Goal: Task Accomplishment & Management: Use online tool/utility

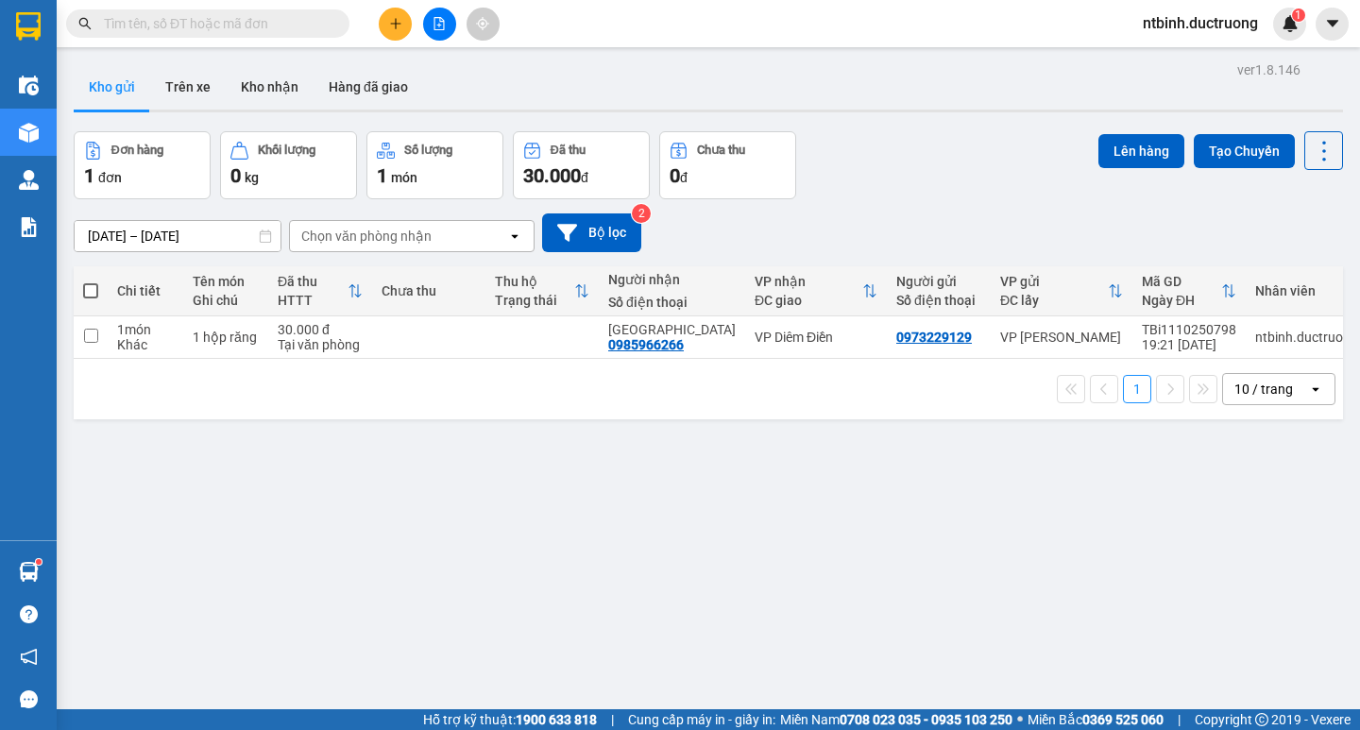
click at [408, 25] on button at bounding box center [395, 24] width 33 height 33
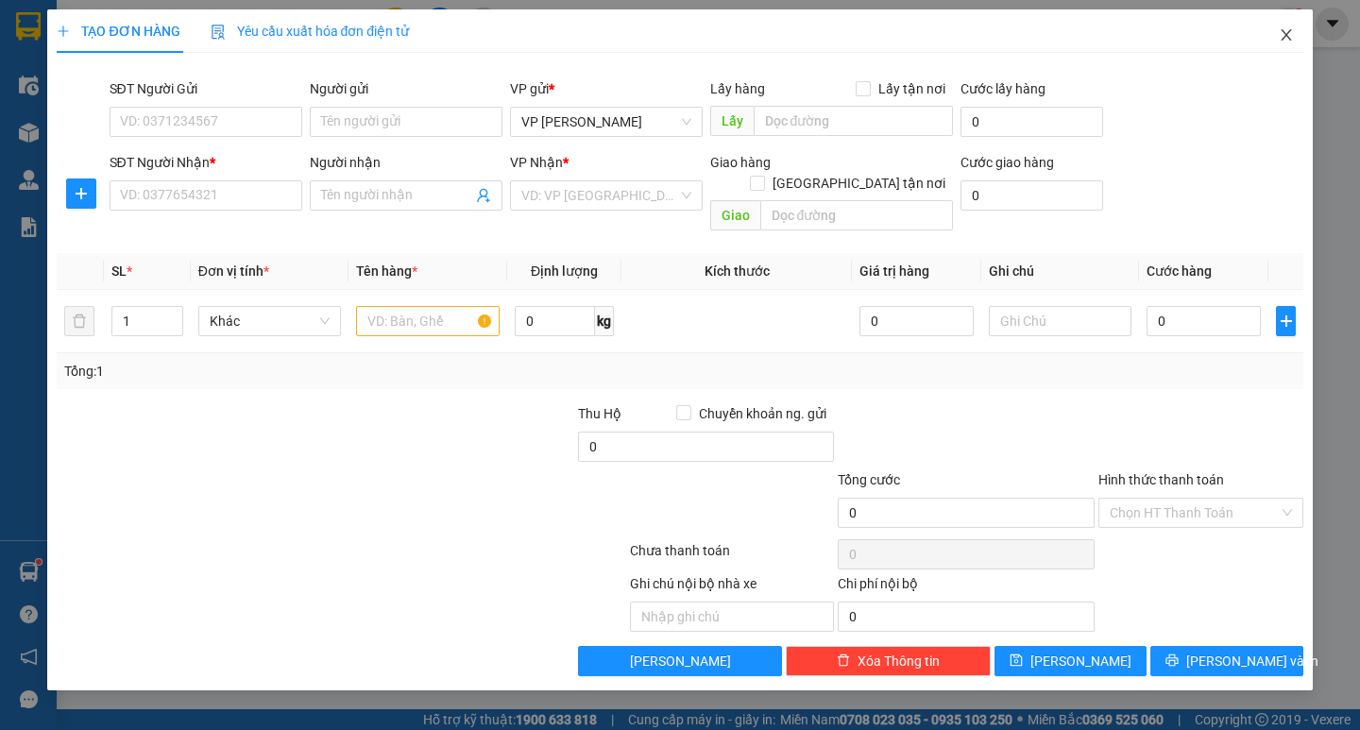
click at [1294, 29] on span "Close" at bounding box center [1286, 35] width 53 height 53
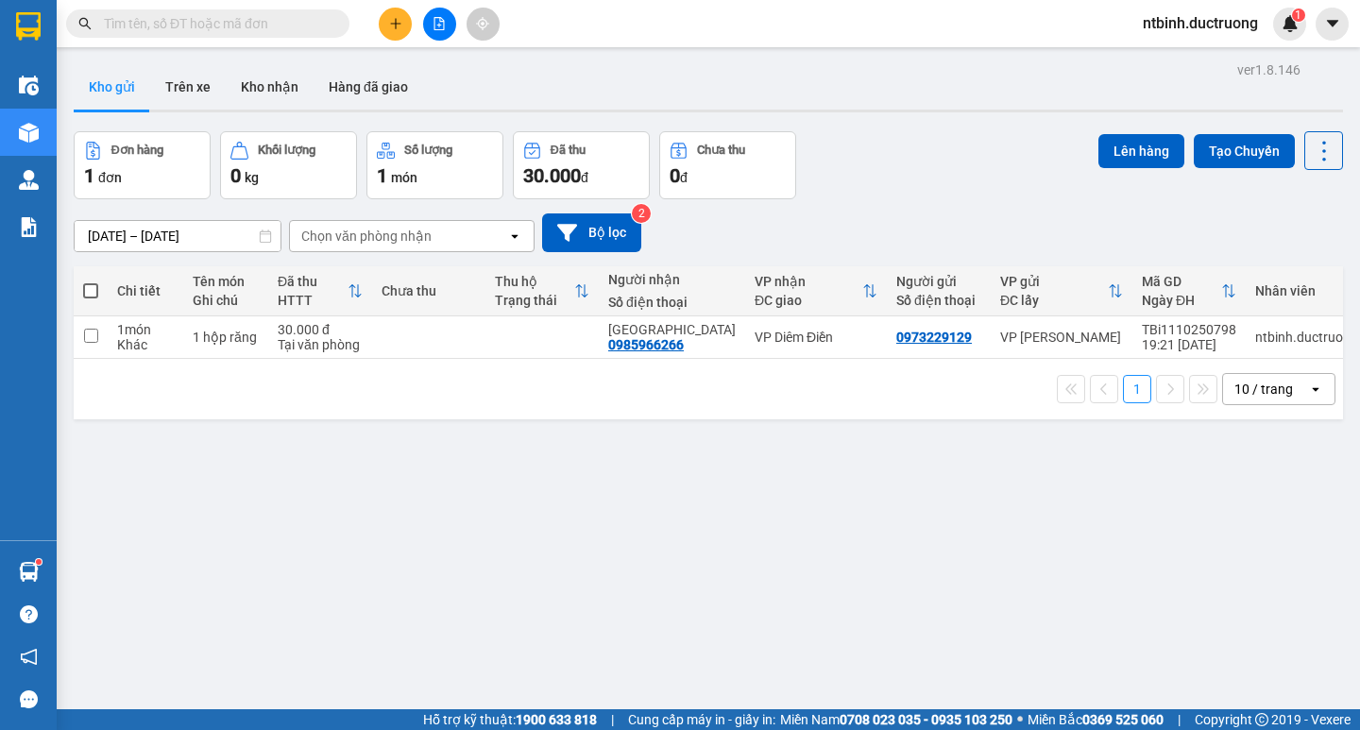
click at [436, 31] on button at bounding box center [439, 24] width 33 height 33
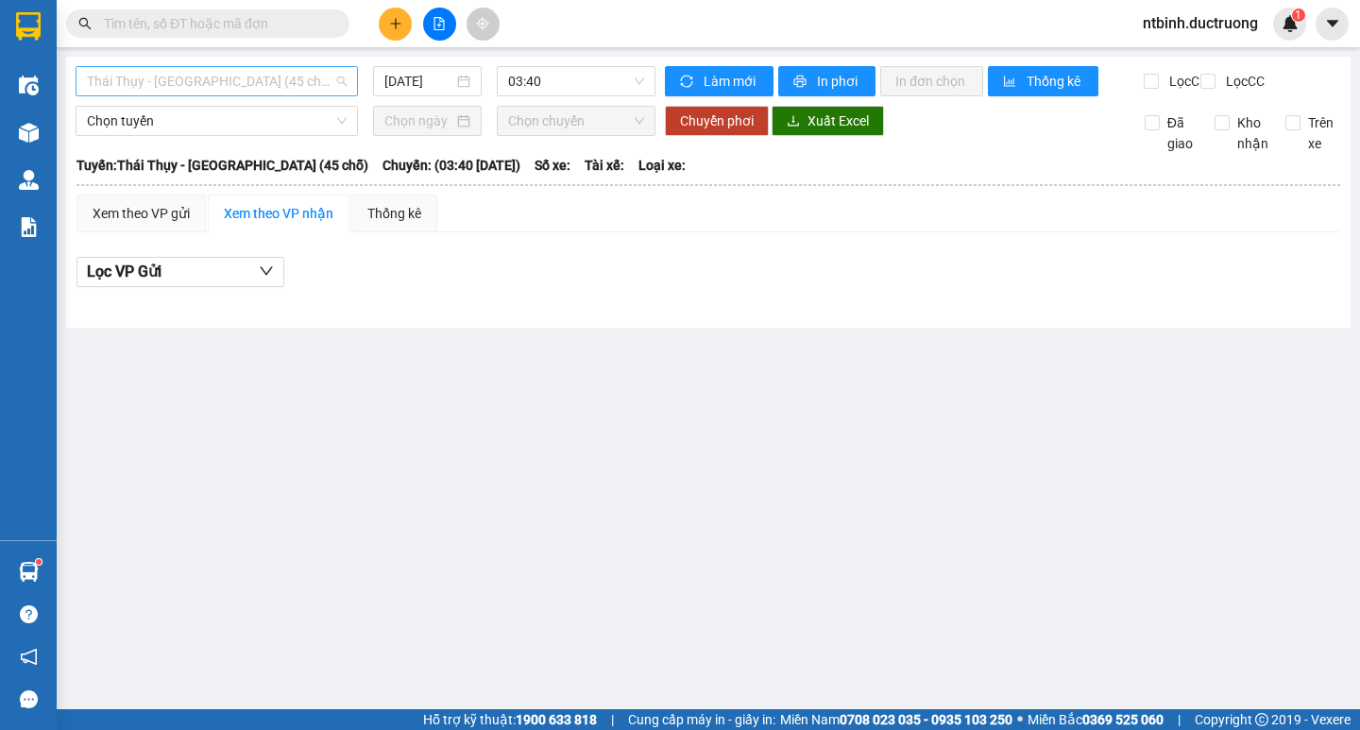
click at [217, 83] on span "Thái Thụy - [GEOGRAPHIC_DATA] (45 chỗ)" at bounding box center [217, 81] width 260 height 28
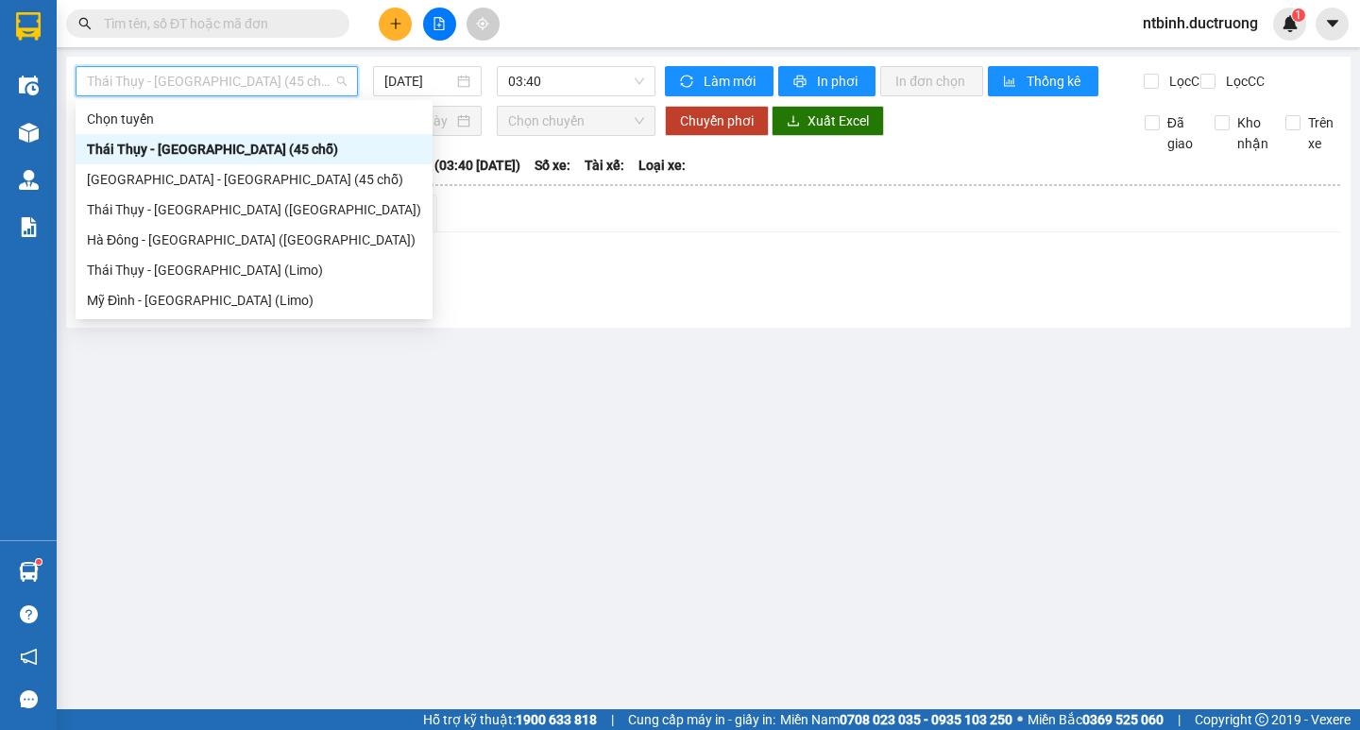
click at [200, 176] on div "[GEOGRAPHIC_DATA] - [GEOGRAPHIC_DATA] (45 chỗ)" at bounding box center [254, 179] width 334 height 21
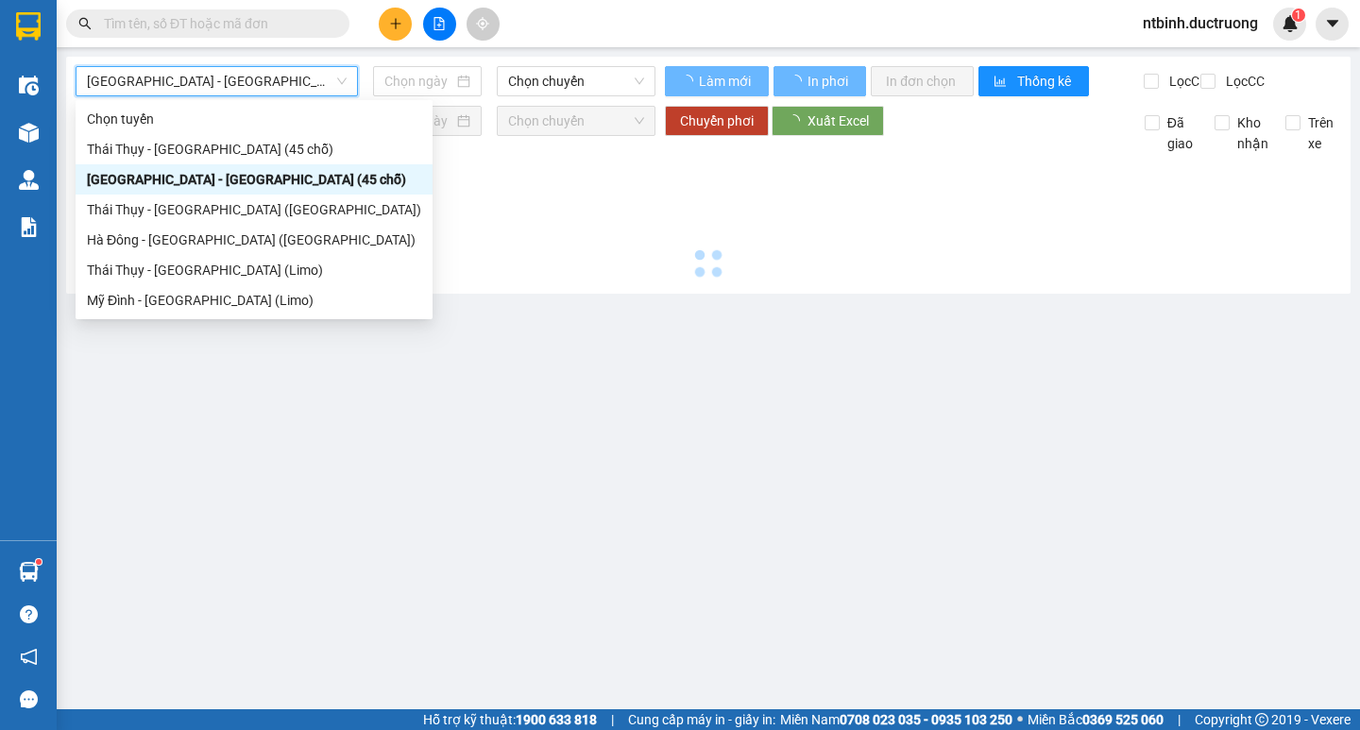
type input "[DATE]"
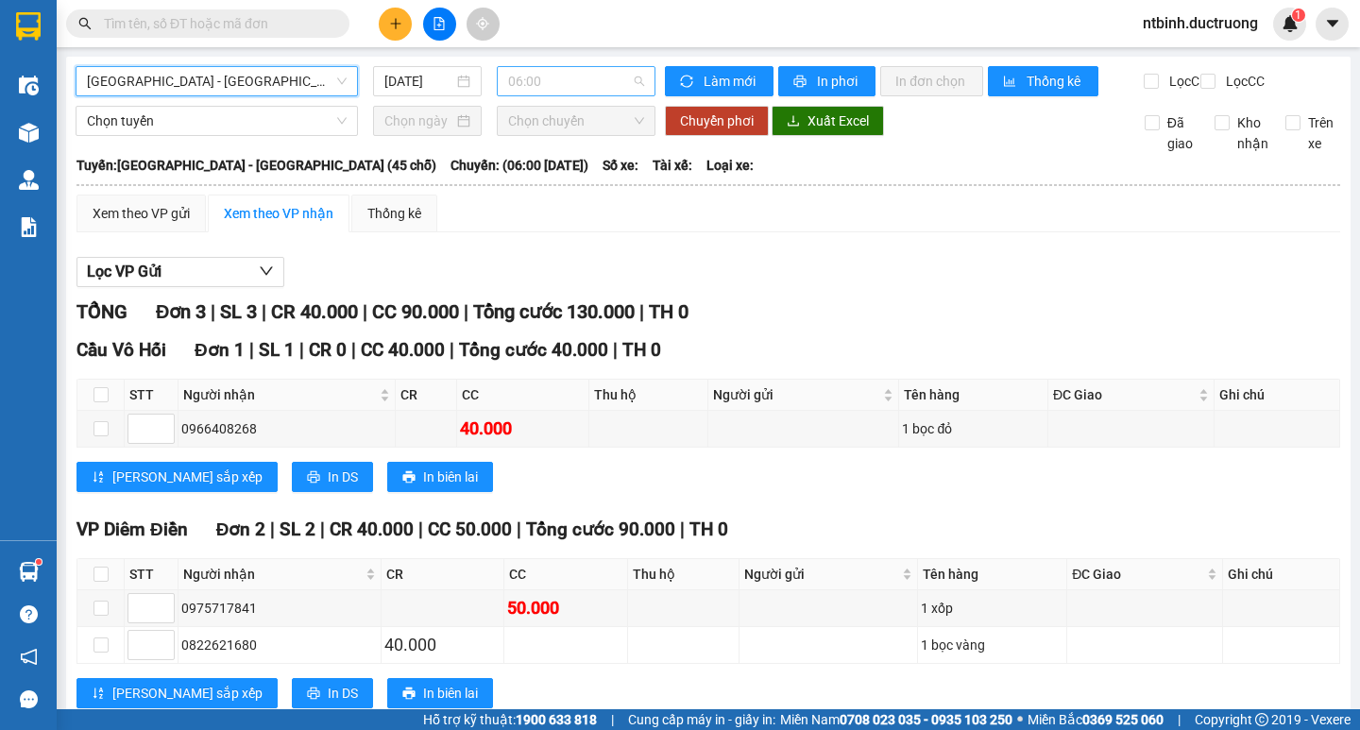
click at [548, 83] on span "06:00" at bounding box center [576, 81] width 136 height 28
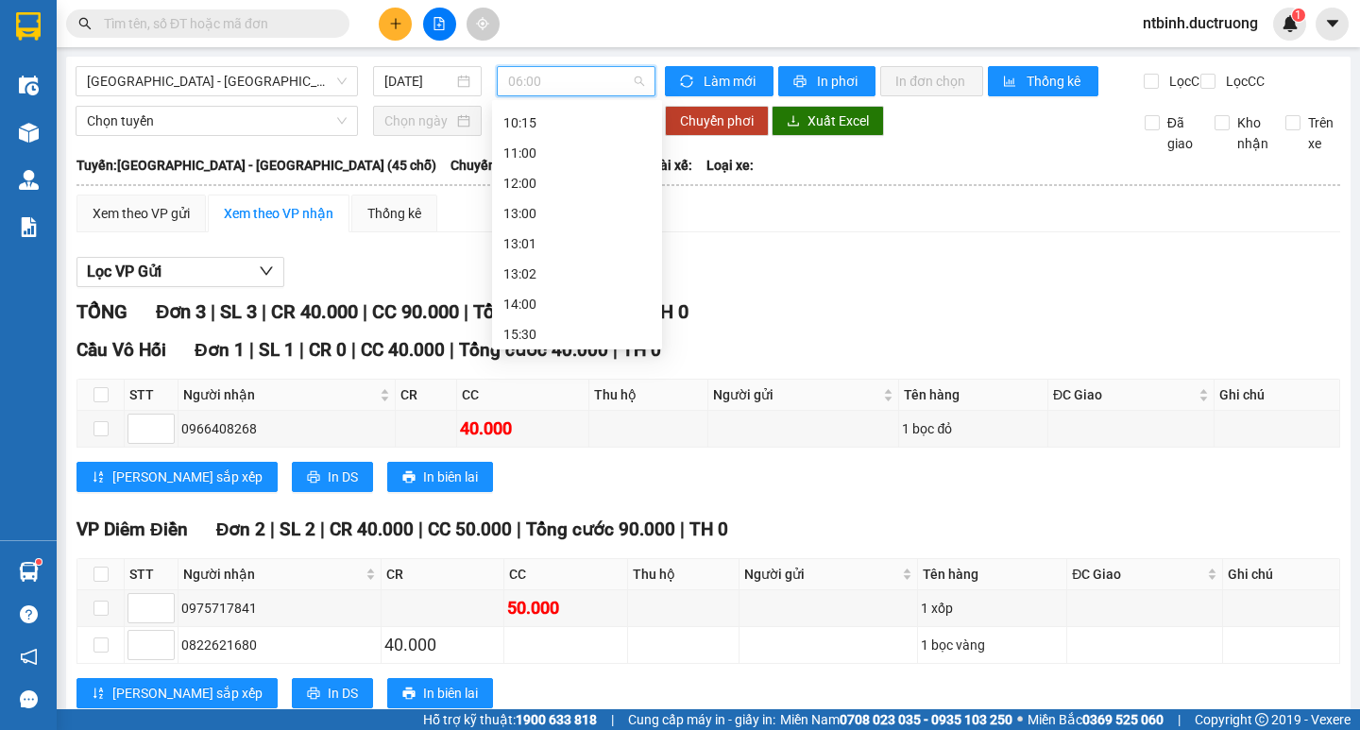
scroll to position [332, 0]
click at [563, 241] on div "17:00" at bounding box center [576, 239] width 147 height 21
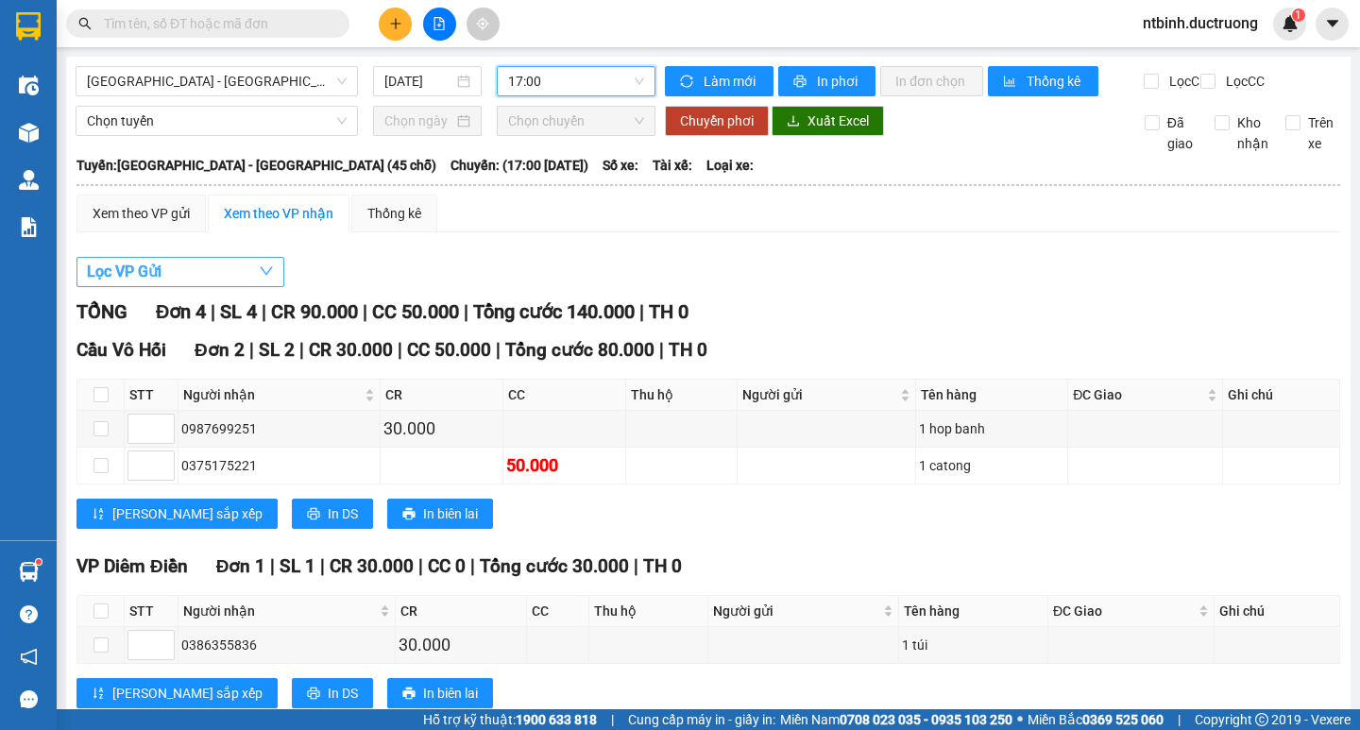
click at [197, 287] on button "Lọc VP Gửi" at bounding box center [180, 272] width 208 height 30
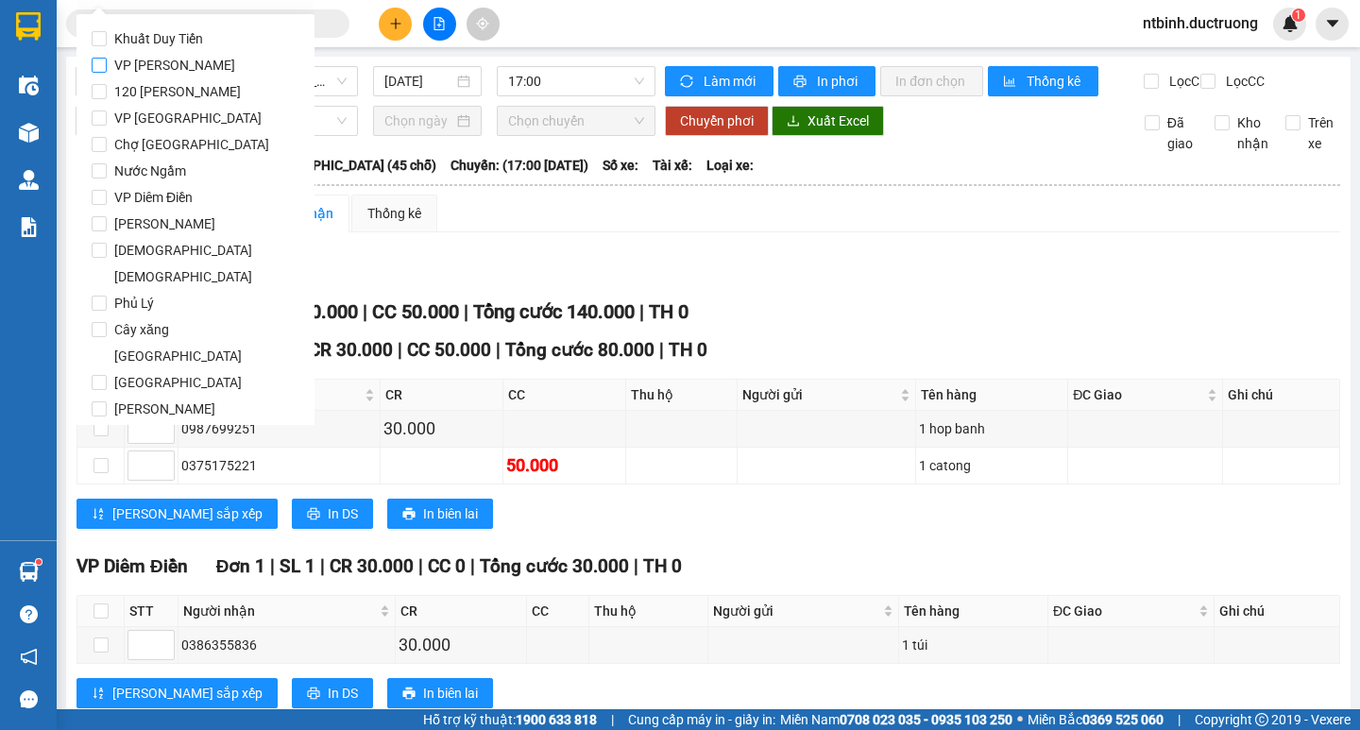
click at [152, 73] on span "VP [PERSON_NAME]" at bounding box center [175, 65] width 136 height 26
click at [107, 73] on input "VP [PERSON_NAME]" at bounding box center [99, 65] width 15 height 15
checkbox input "true"
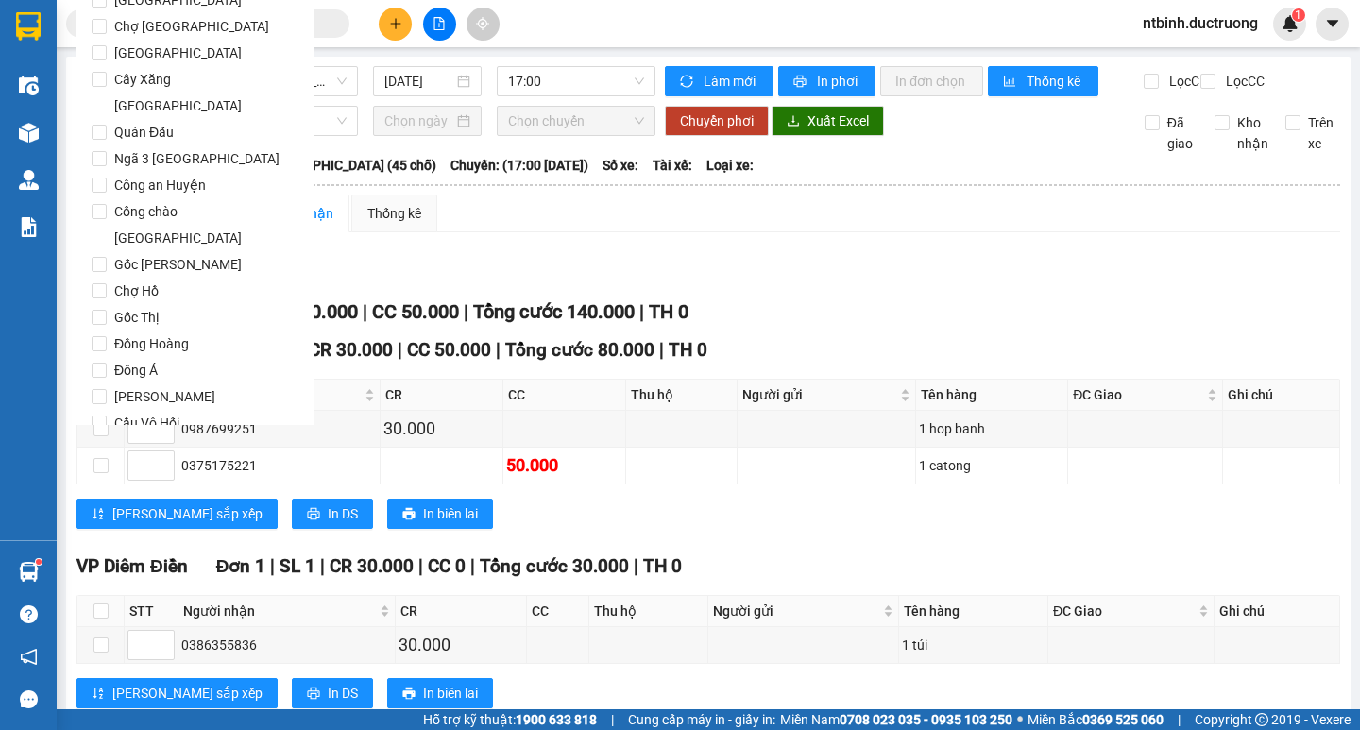
click at [106, 516] on button "Lọc" at bounding box center [118, 531] width 52 height 30
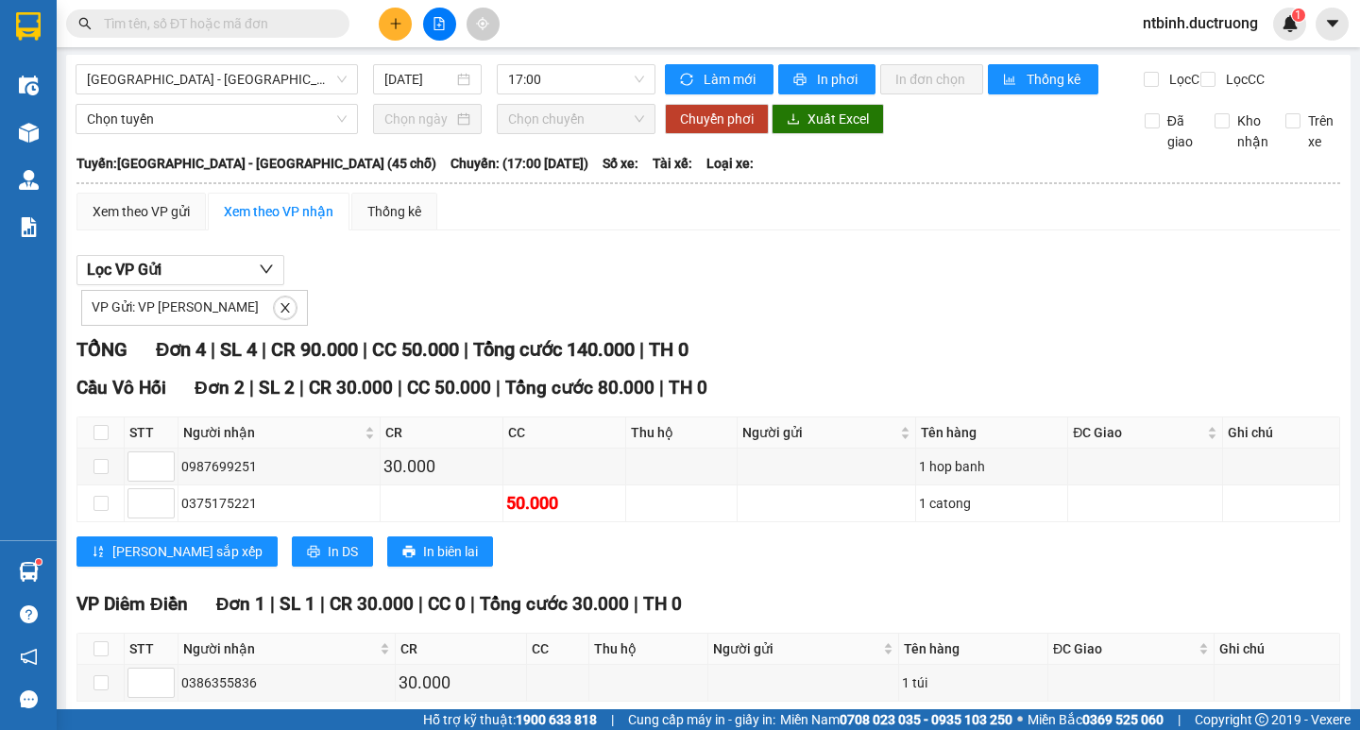
scroll to position [0, 0]
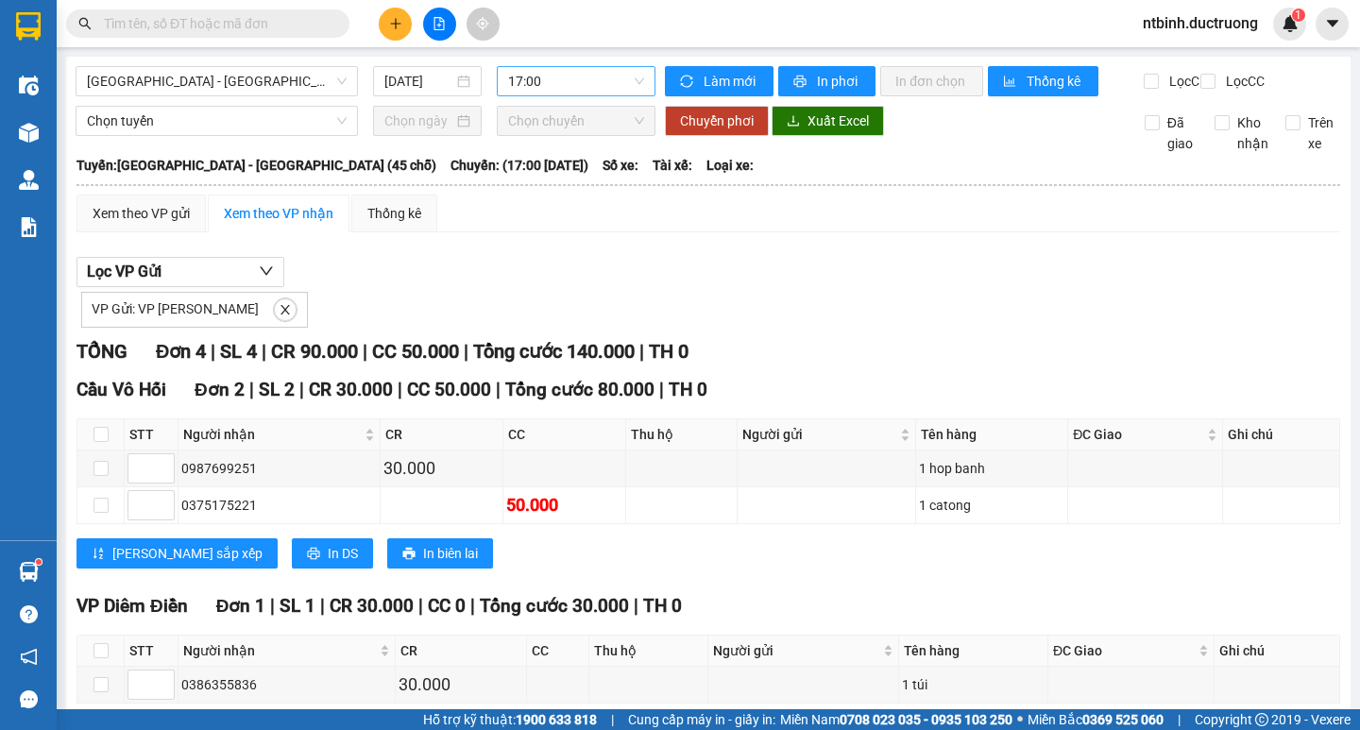
click at [582, 83] on span "17:00" at bounding box center [576, 81] width 136 height 28
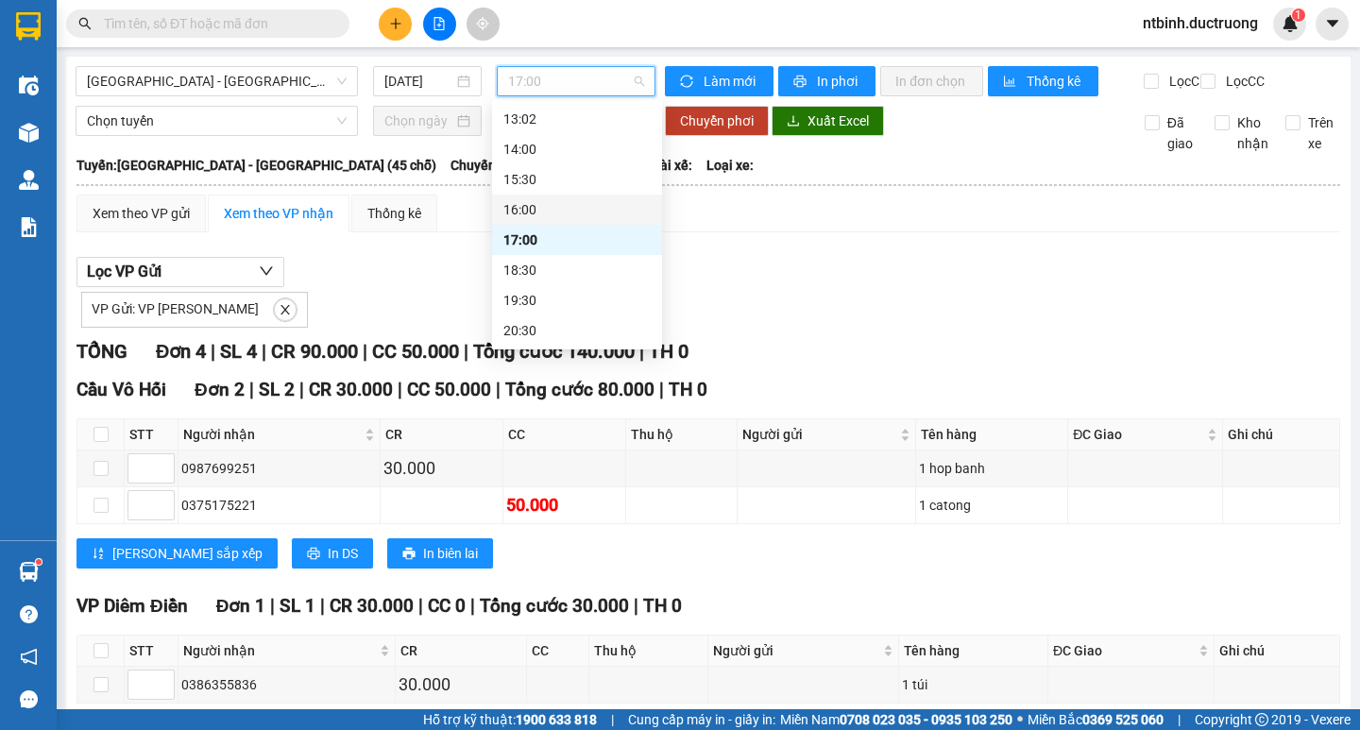
click at [554, 212] on div "16:00" at bounding box center [576, 209] width 147 height 21
